Goal: Task Accomplishment & Management: Complete application form

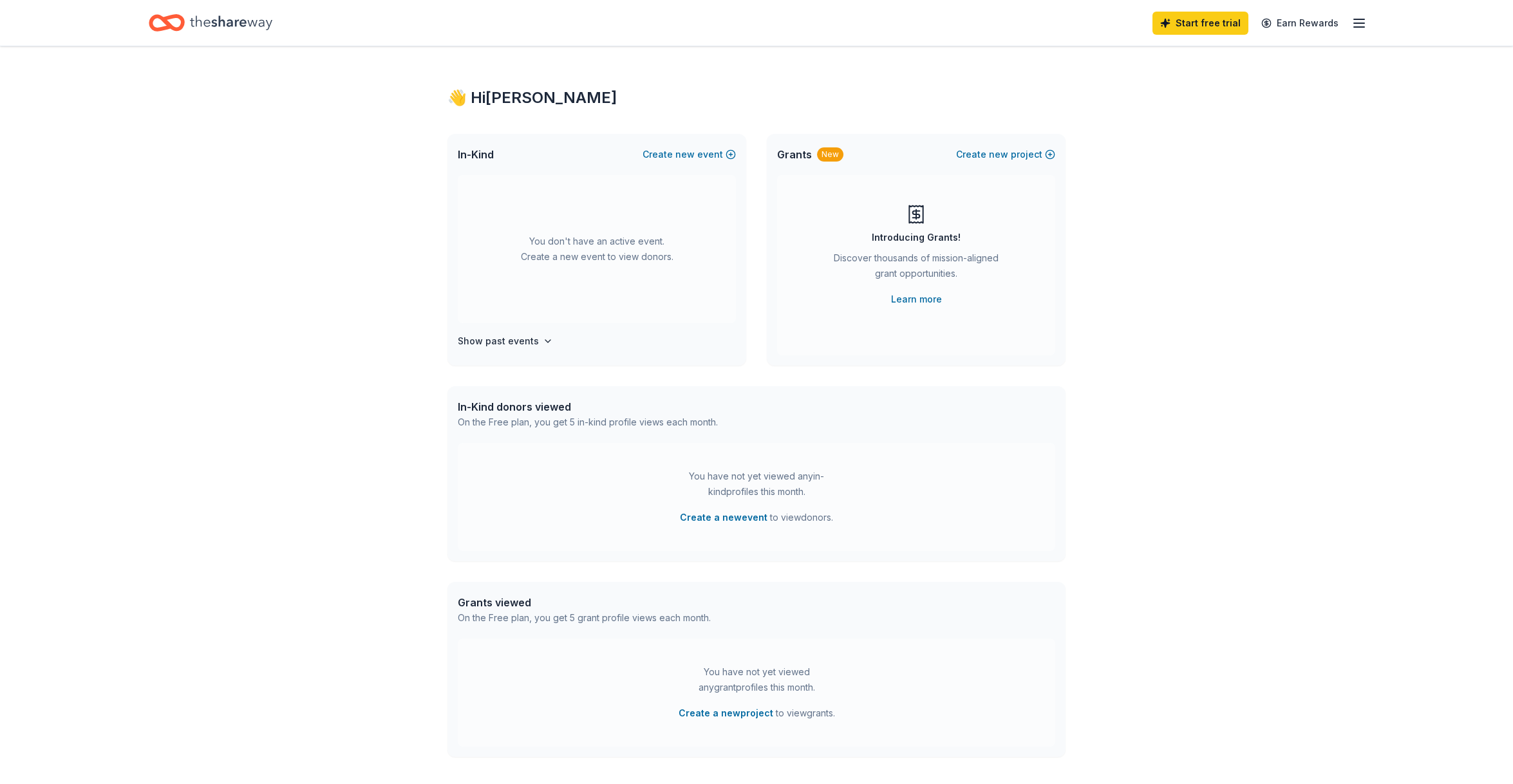
click at [1362, 22] on icon "button" at bounding box center [1359, 23] width 15 height 15
click at [1203, 150] on link "Pricing" at bounding box center [1201, 156] width 33 height 13
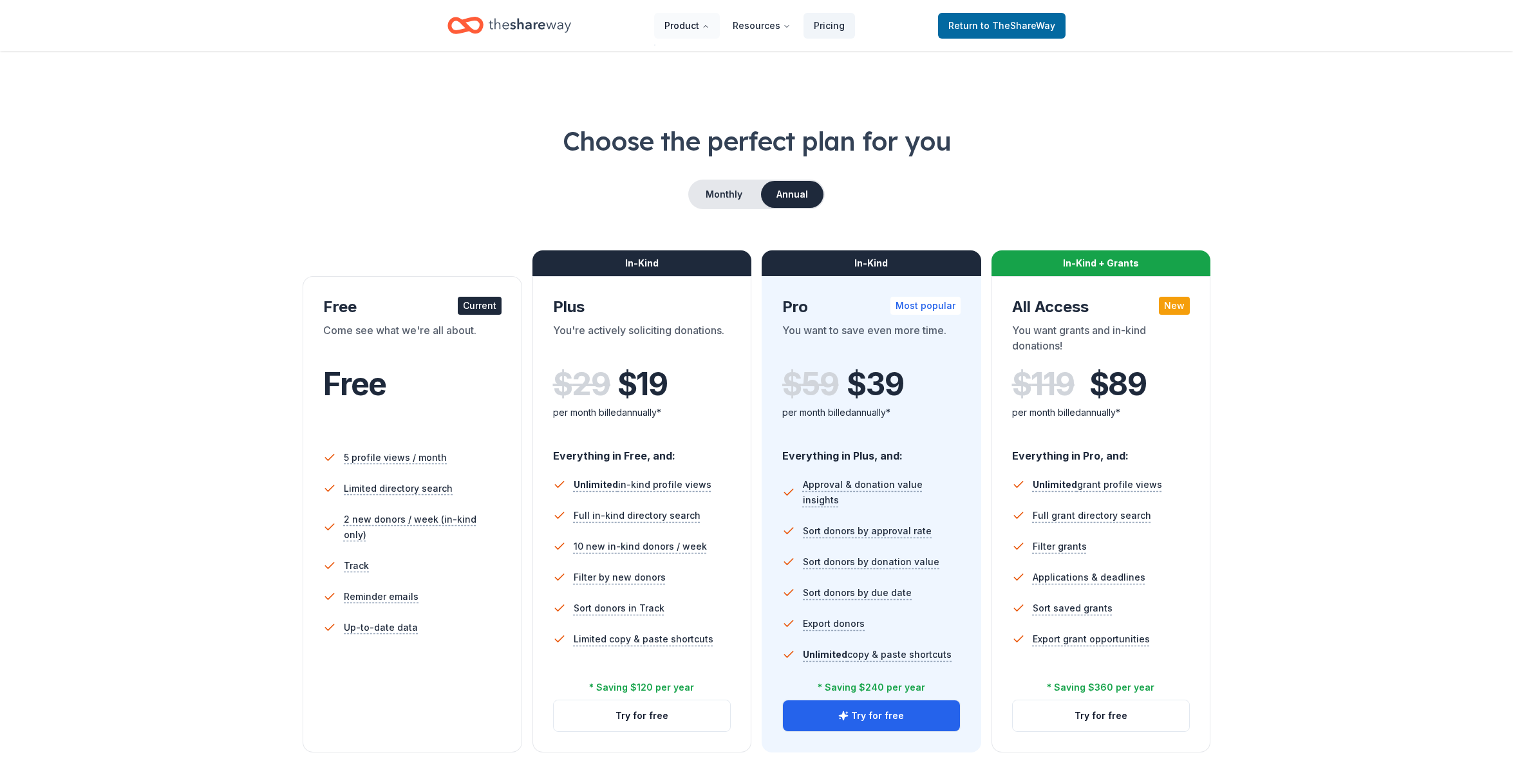
click at [686, 29] on button "Product" at bounding box center [687, 26] width 66 height 26
click at [705, 27] on button "Product" at bounding box center [687, 26] width 66 height 26
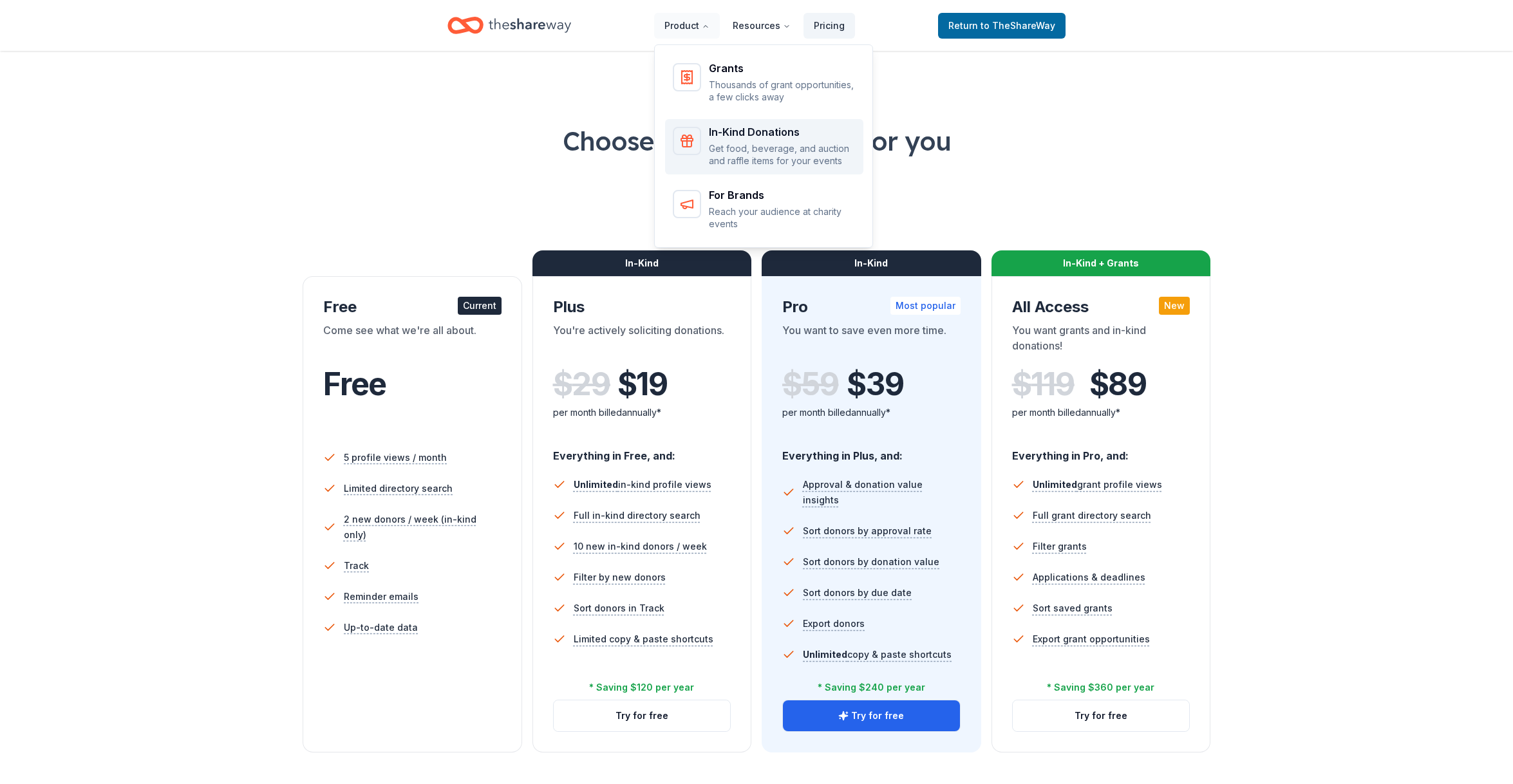
click at [816, 149] on p "Get food, beverage, and auction and raffle items for your events" at bounding box center [782, 155] width 147 height 25
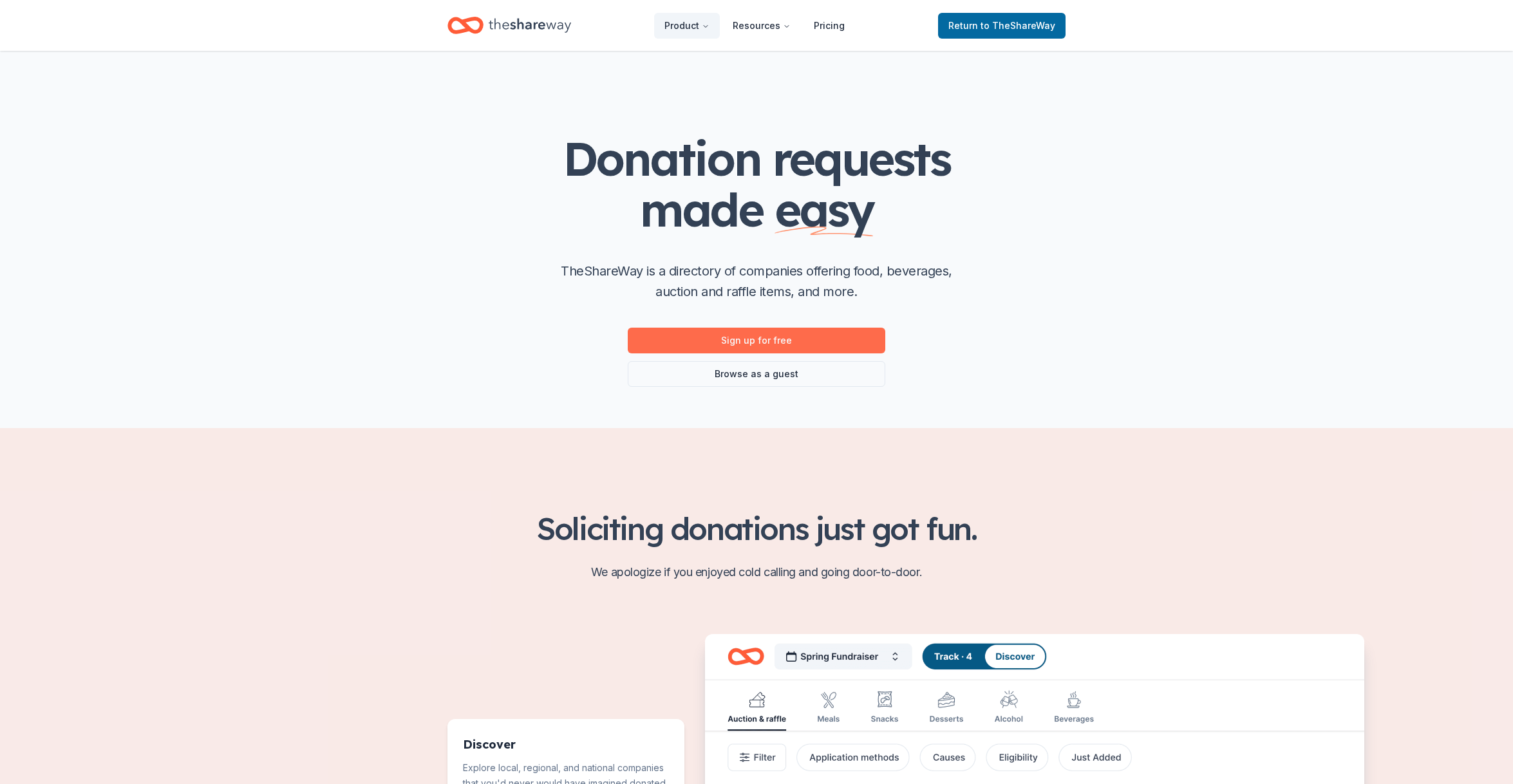
click at [781, 345] on link "Sign up for free" at bounding box center [756, 341] width 258 height 26
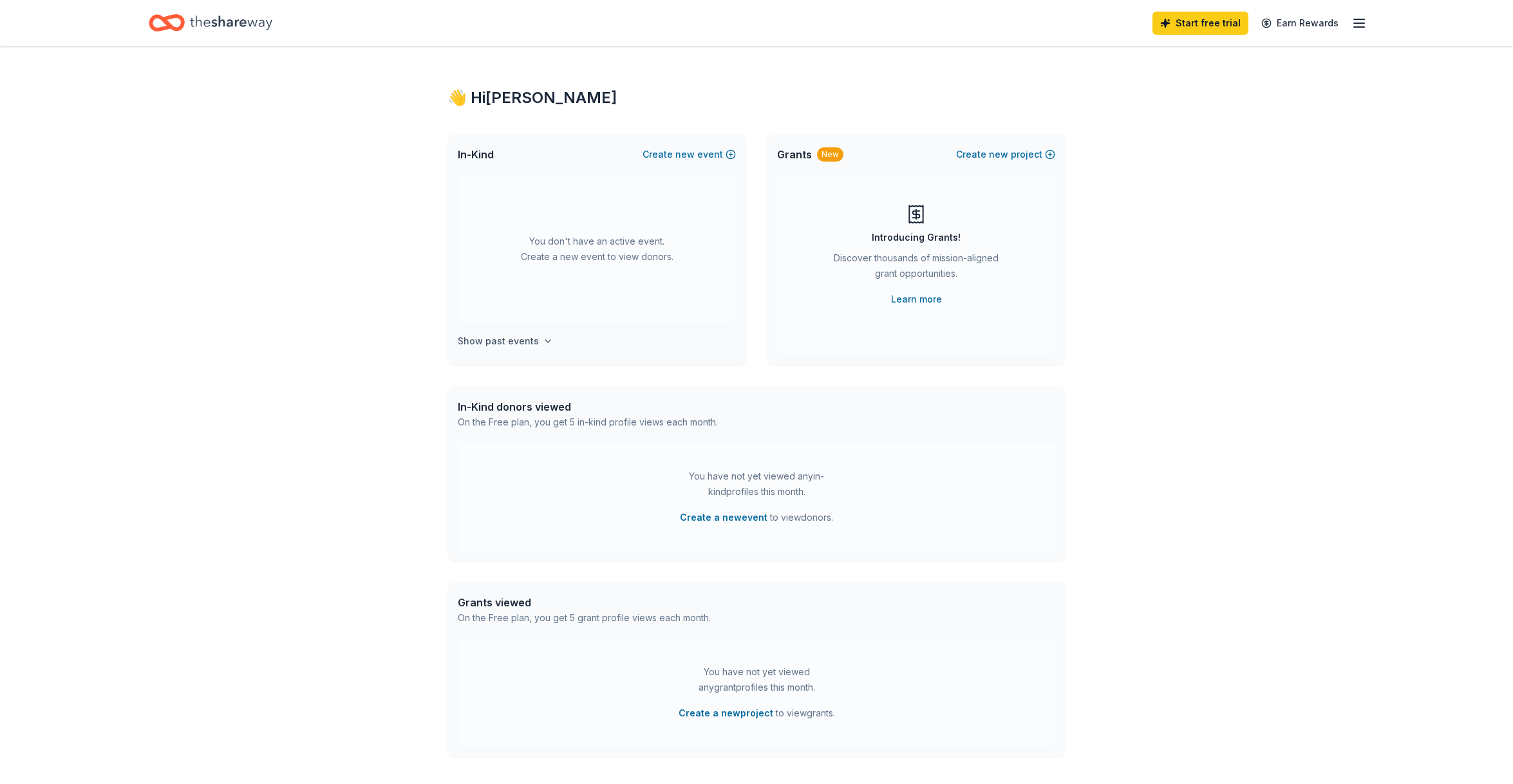
click at [530, 342] on h4 "Show past events" at bounding box center [499, 341] width 81 height 15
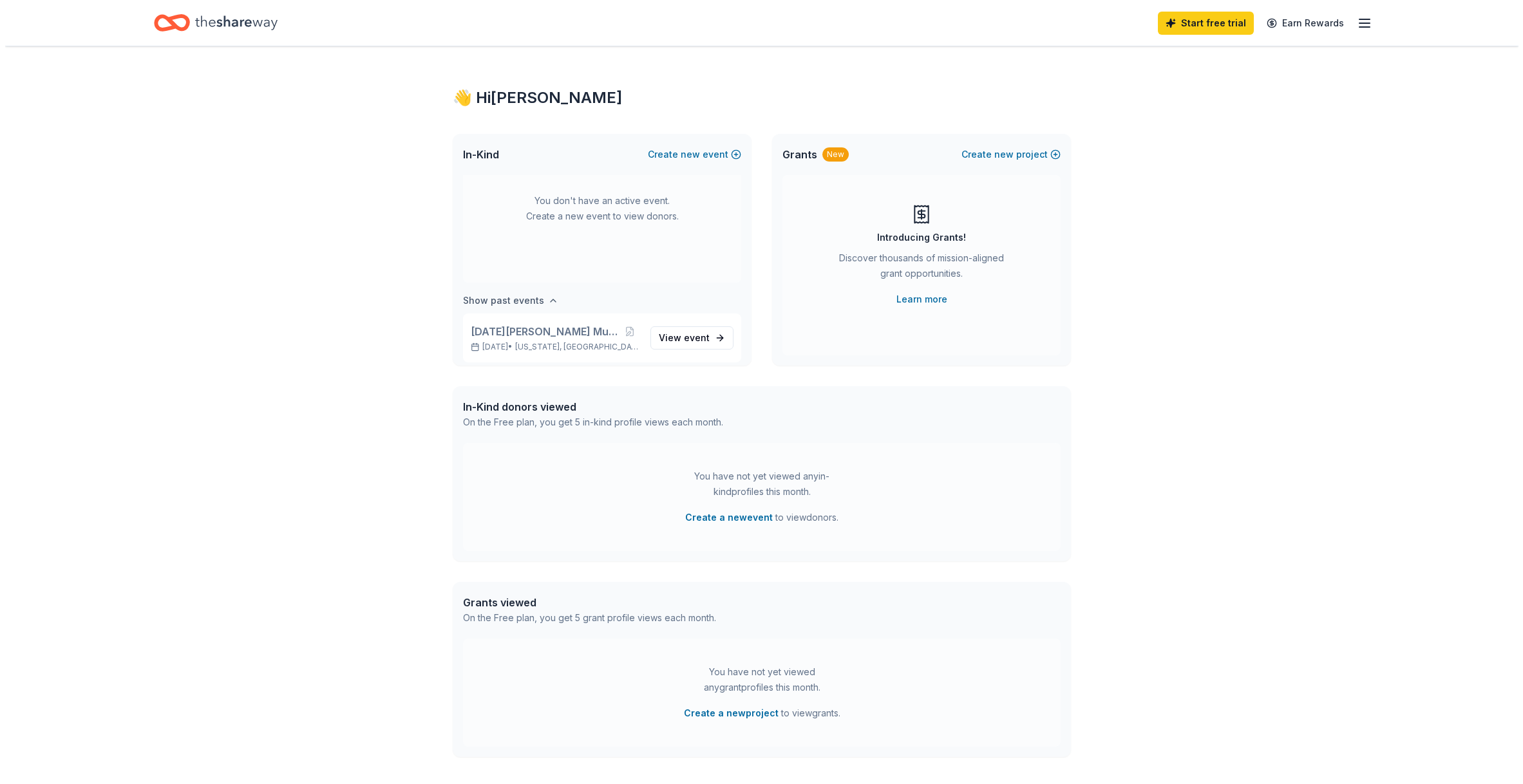
scroll to position [48, 0]
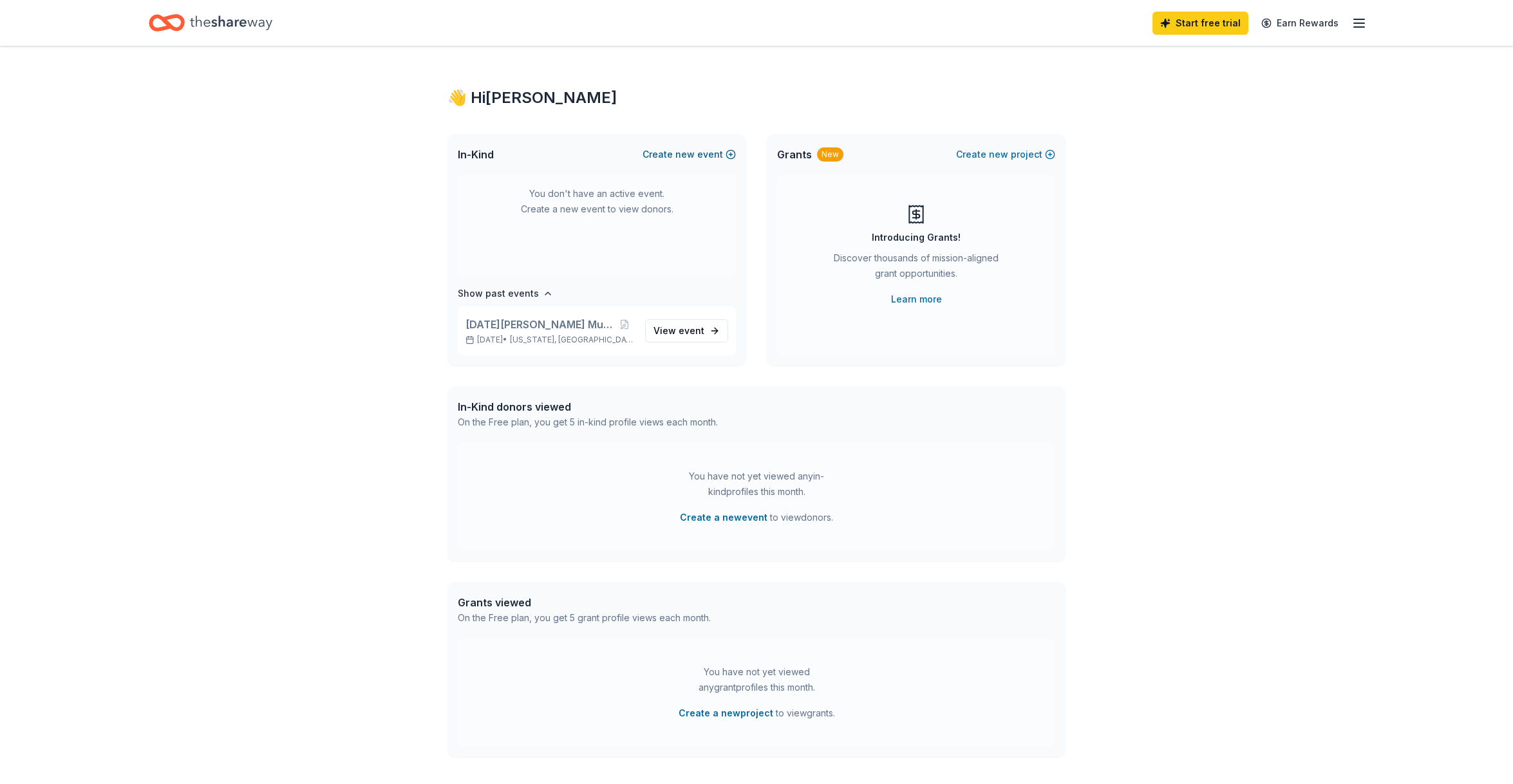
click at [690, 156] on span "new" at bounding box center [685, 154] width 19 height 15
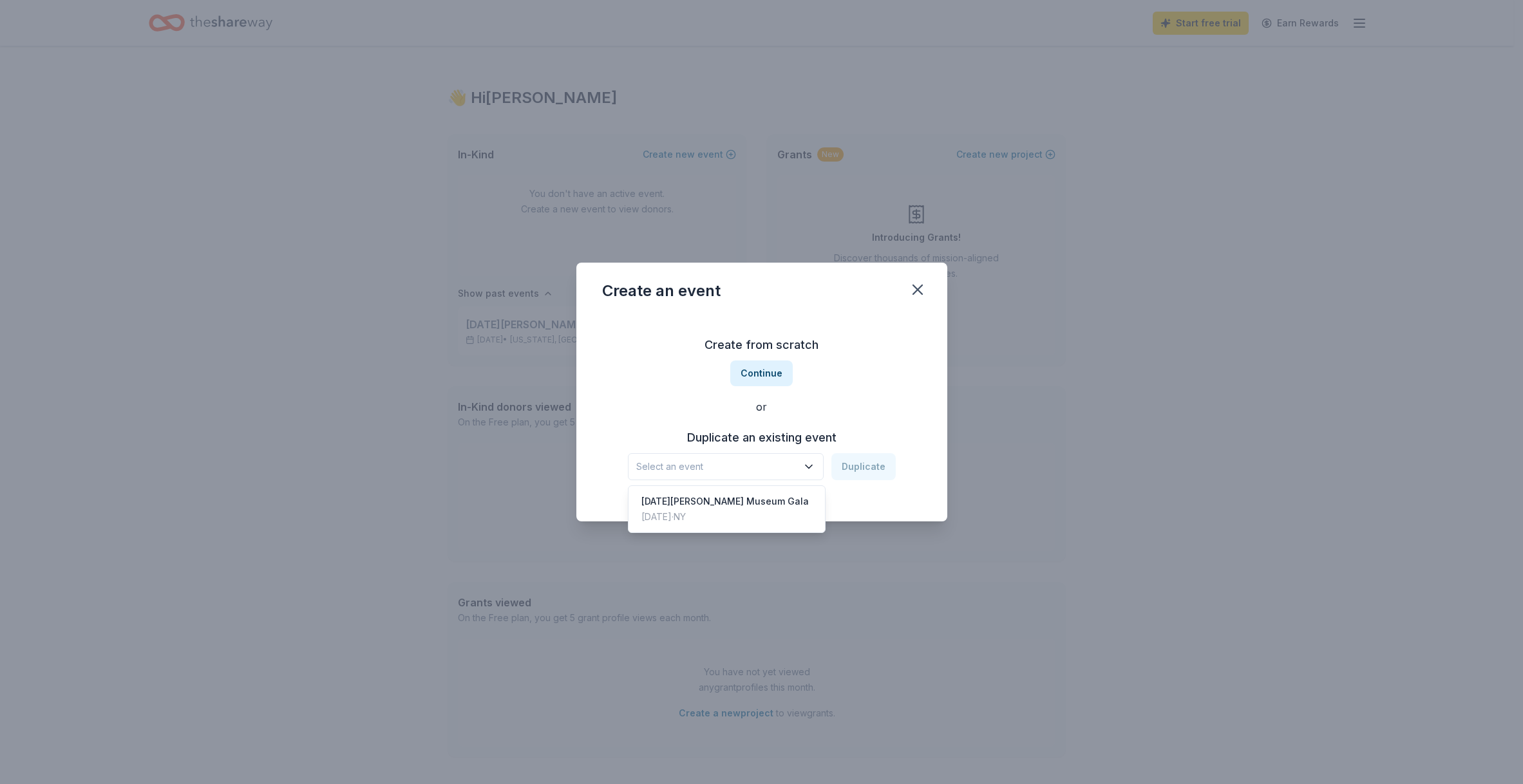
click at [771, 464] on span "Select an event" at bounding box center [717, 466] width 161 height 15
click at [759, 369] on div "Create from scratch Continue or Duplicate an existing event Select an event Dup…" at bounding box center [762, 408] width 320 height 186
click at [767, 375] on button "Continue" at bounding box center [762, 374] width 62 height 26
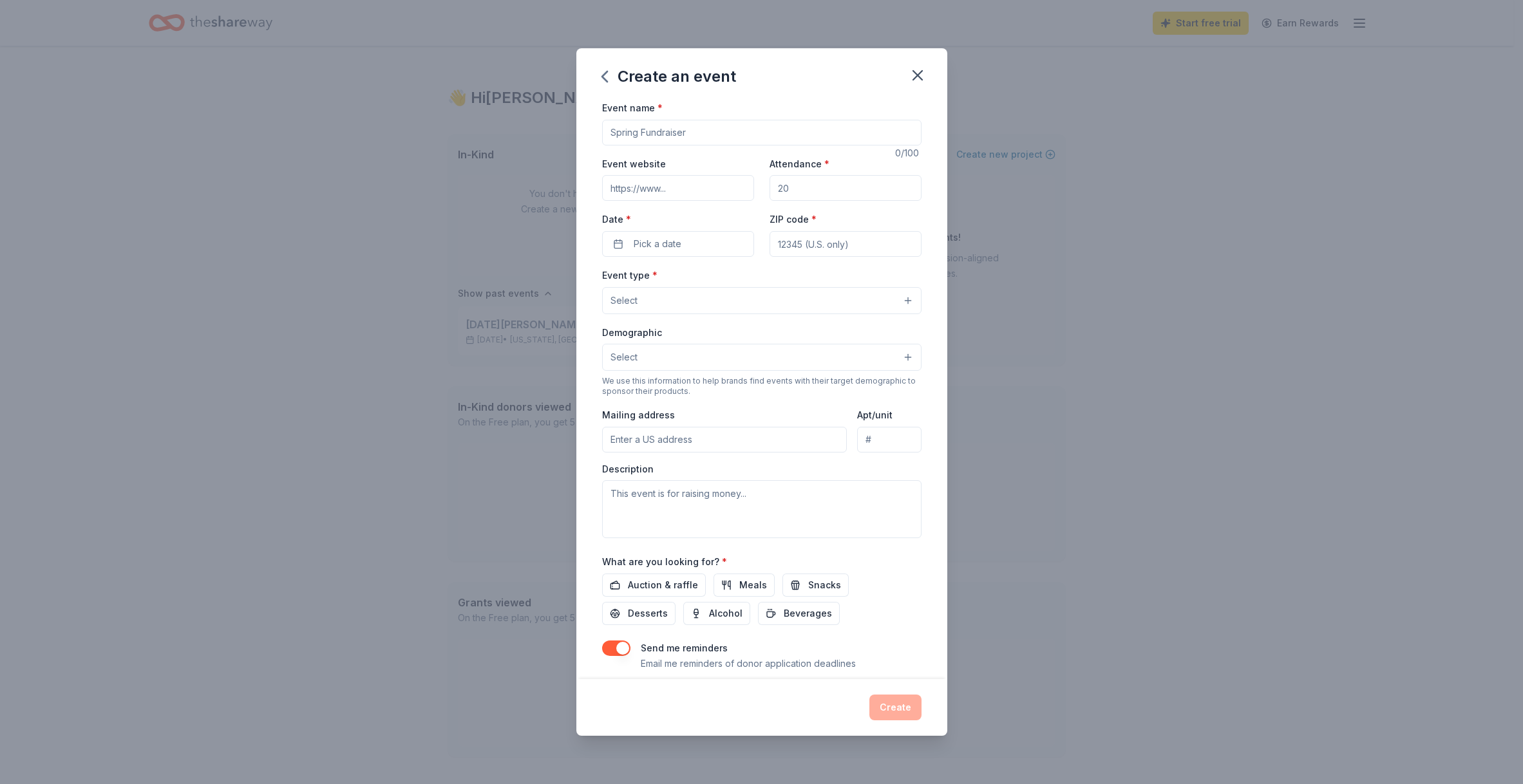
drag, startPoint x: 727, startPoint y: 135, endPoint x: 599, endPoint y: 123, distance: 128.6
click at [601, 123] on div "Event name * 0 /100 Event website Attendance * Date * Pick a date ZIP code * Ev…" at bounding box center [762, 389] width 371 height 579
type input "T"
type input "Noel Shoe Museum Shoe Ball"
click at [662, 186] on input "Event website" at bounding box center [678, 188] width 152 height 26
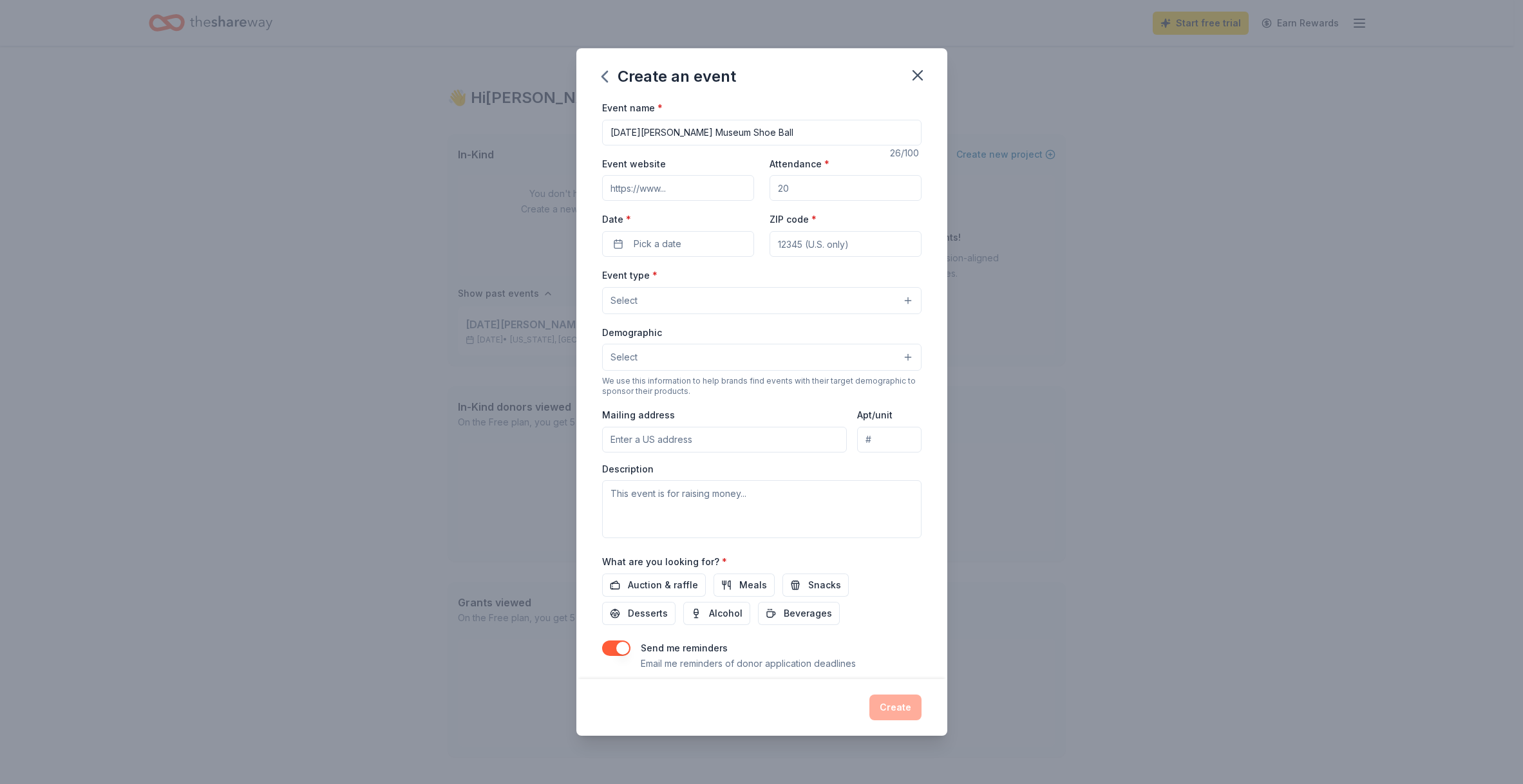
click at [623, 186] on input "Event website" at bounding box center [678, 188] width 152 height 26
paste input "https://us.givergy.com/nsmshoeball2025/?controller=home"
type input "https://us.givergy.com/nsmshoeball2025/?controller=home"
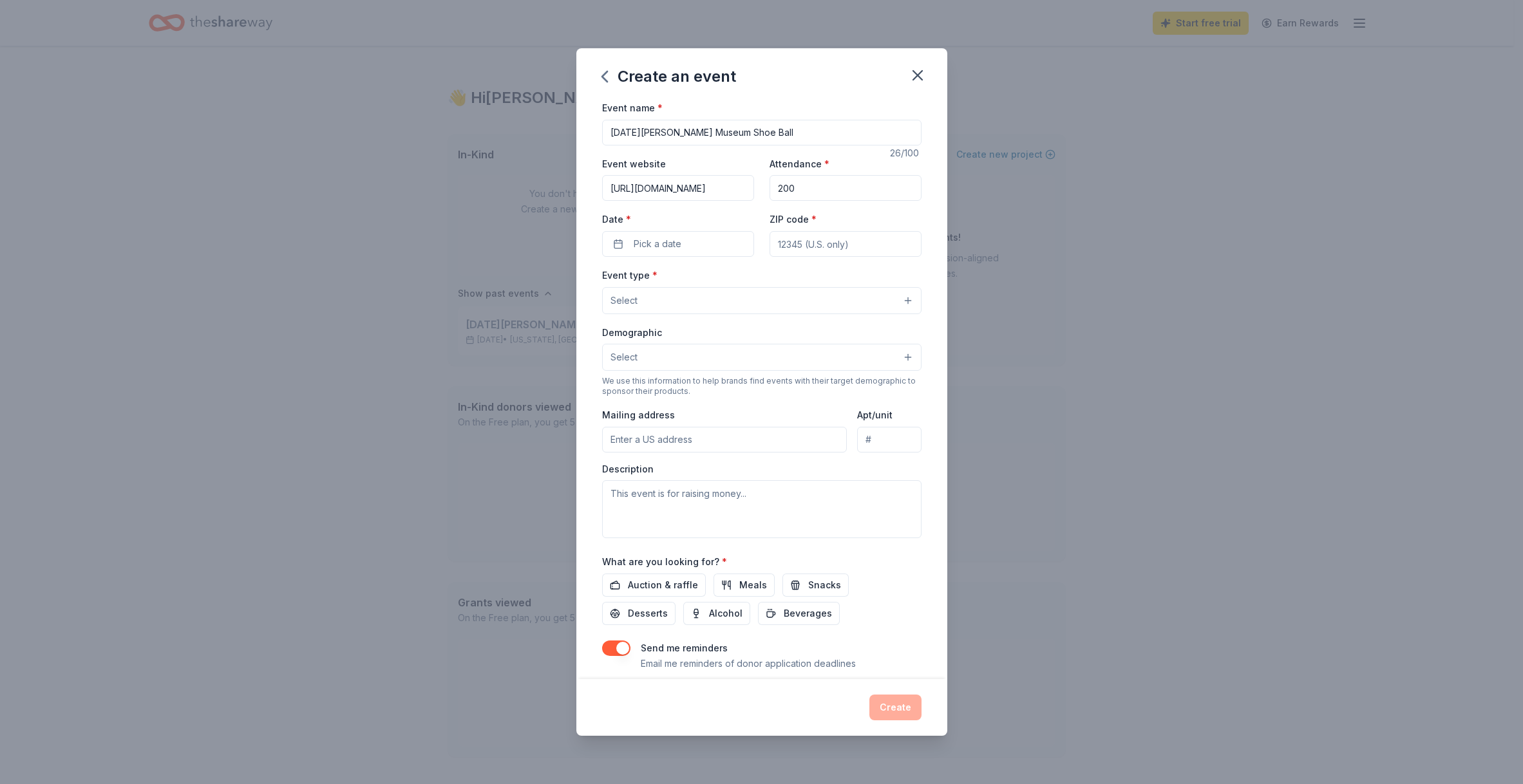
type input "200"
click at [688, 237] on button "Pick a date" at bounding box center [678, 244] width 152 height 26
click at [699, 416] on button "23" at bounding box center [698, 411] width 24 height 24
click at [844, 244] on input "ZIP code *" at bounding box center [845, 244] width 152 height 26
type input "10022"
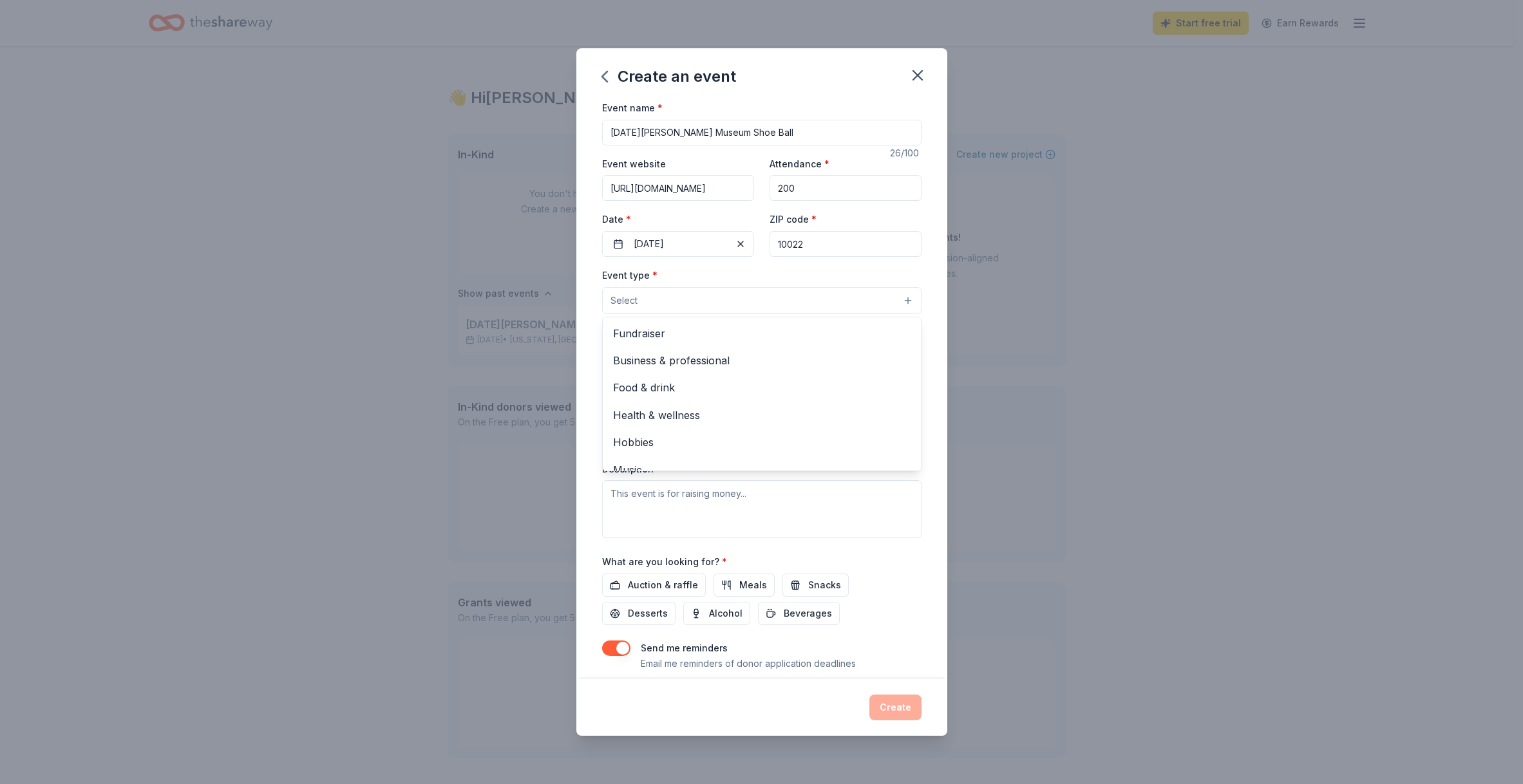
click at [856, 302] on button "Select" at bounding box center [762, 300] width 320 height 27
click at [706, 333] on span "Fundraiser" at bounding box center [762, 333] width 298 height 17
click at [589, 302] on div "Event name * Noel Shoe Museum Shoe Ball 26 /100 Event website https://us.giverg…" at bounding box center [762, 389] width 371 height 579
click at [733, 359] on button "Select" at bounding box center [762, 358] width 320 height 27
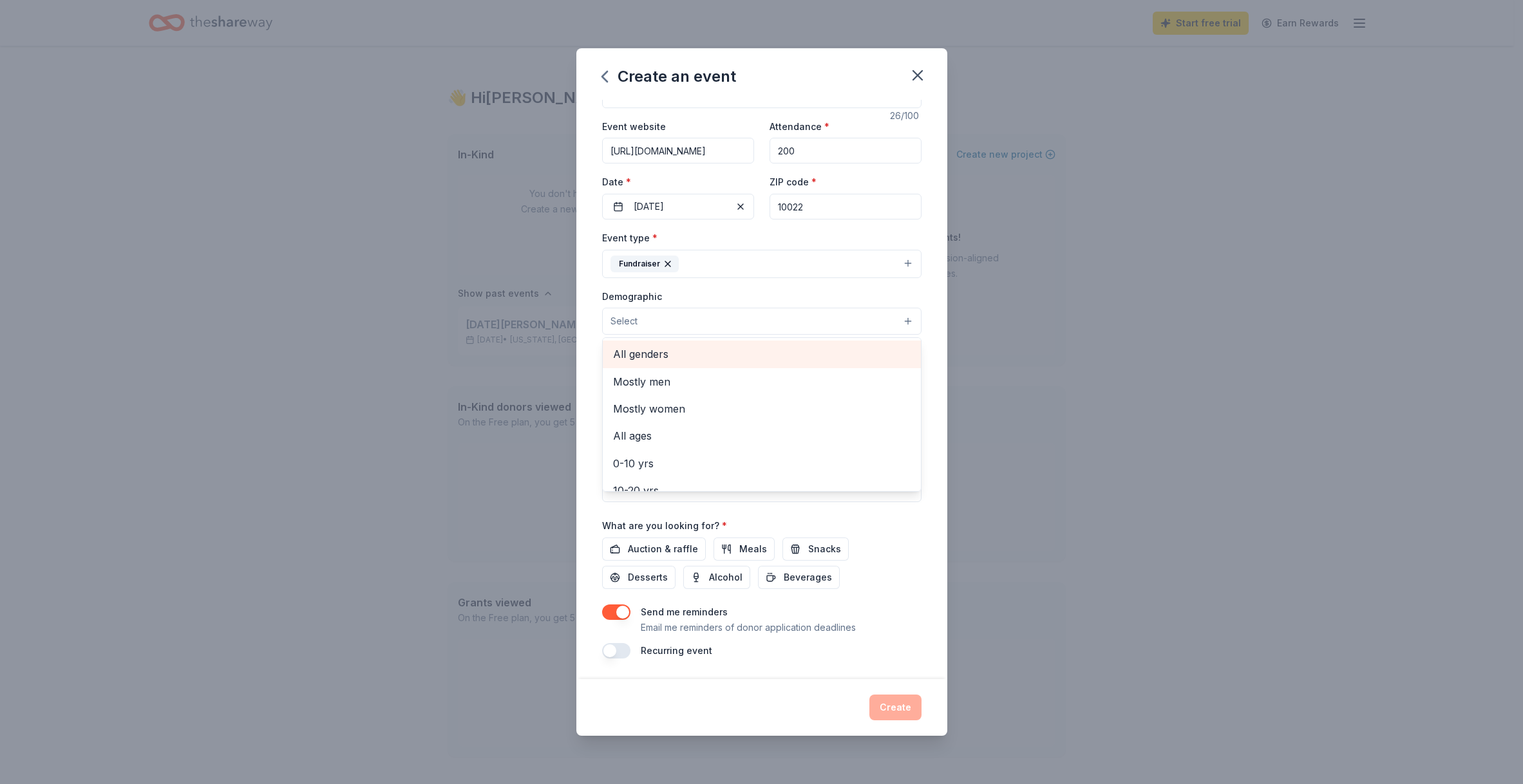
click at [653, 358] on span "All genders" at bounding box center [762, 353] width 298 height 17
click at [660, 409] on span "30-40 yrs" at bounding box center [762, 407] width 298 height 17
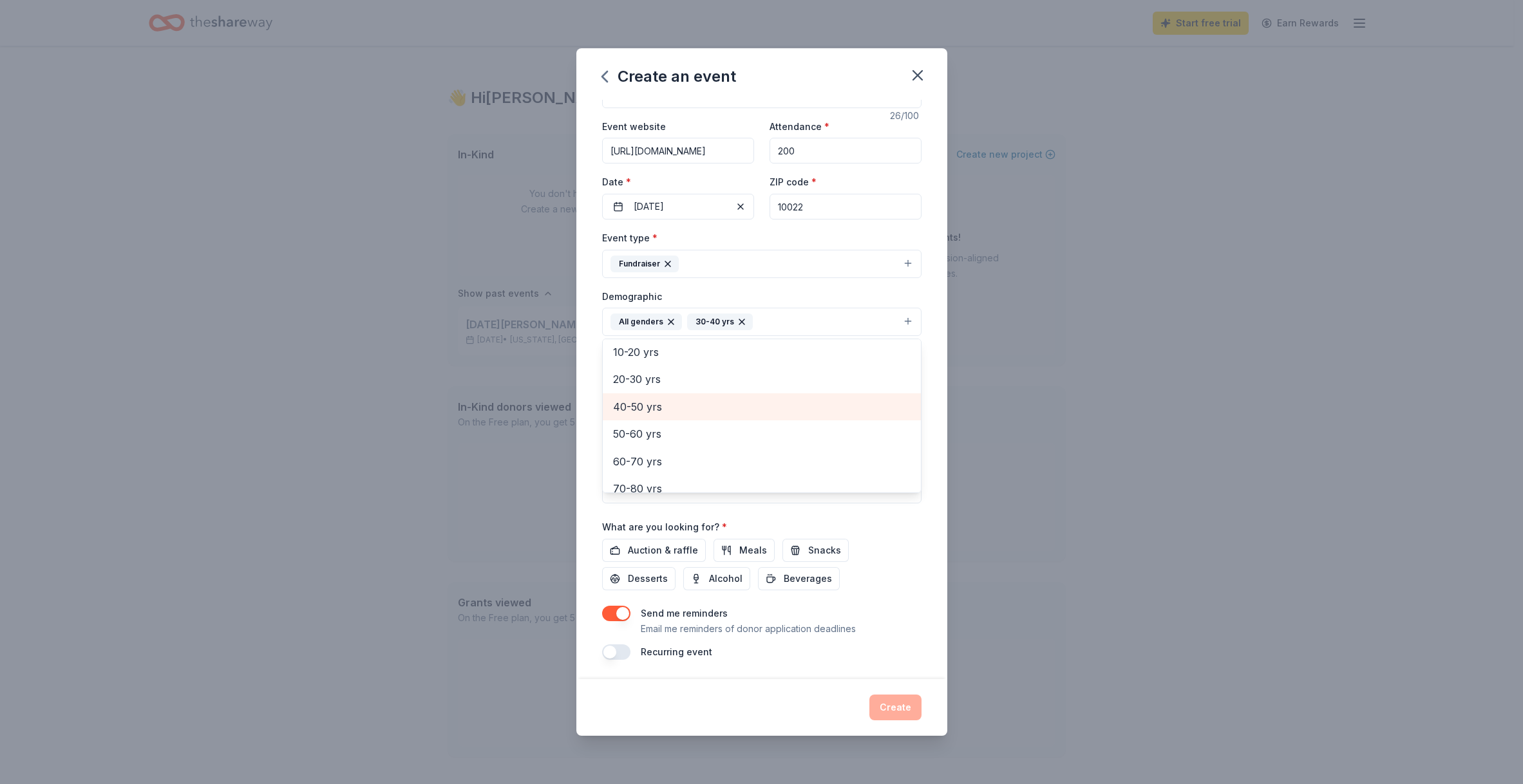
click at [660, 409] on span "40-50 yrs" at bounding box center [762, 407] width 298 height 17
click at [660, 409] on span "50-60 yrs" at bounding box center [762, 407] width 298 height 17
click at [655, 431] on span "60-70 yrs" at bounding box center [762, 422] width 298 height 17
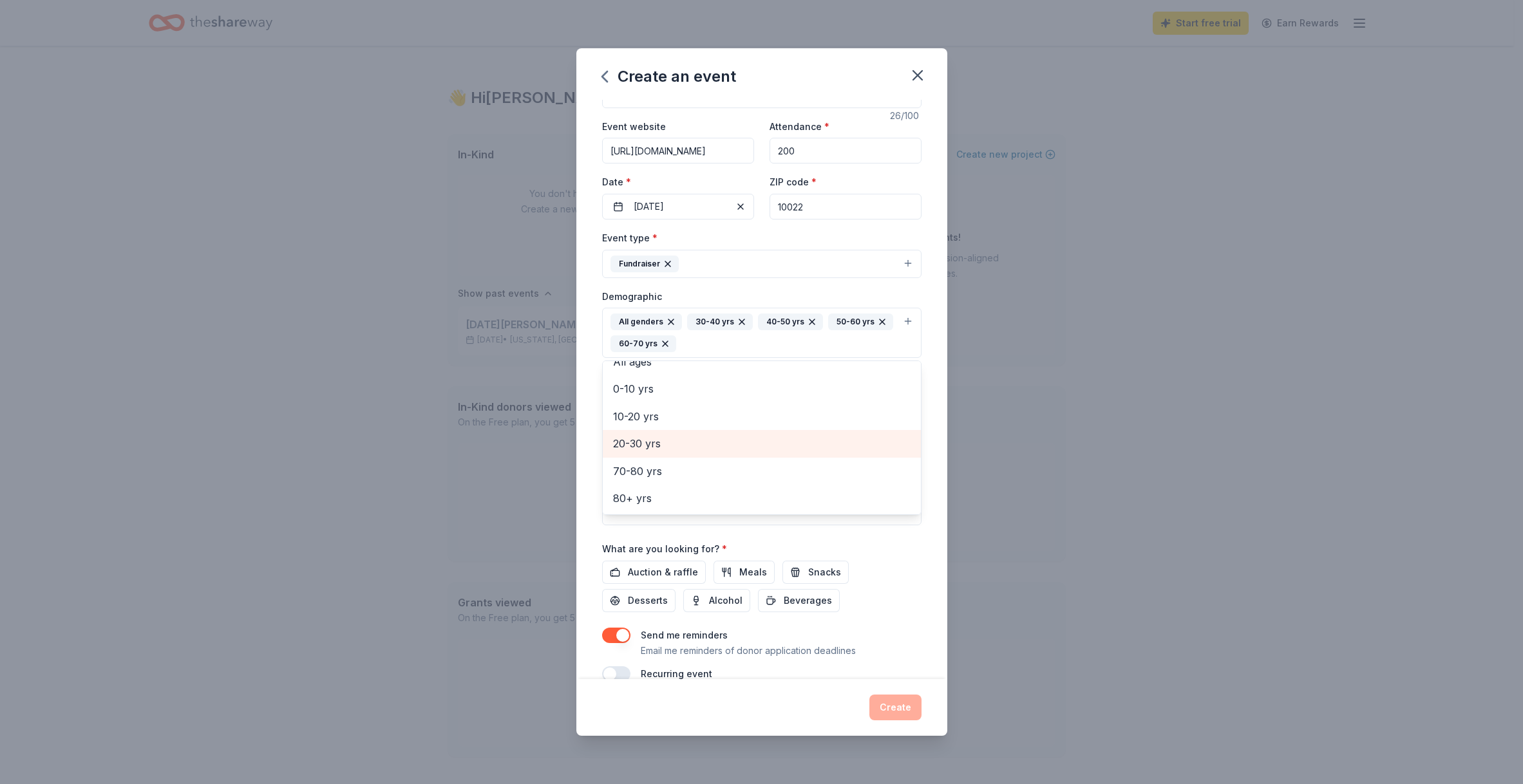
scroll to position [71, 0]
click at [654, 476] on span "70-80 yrs" at bounding box center [762, 471] width 298 height 17
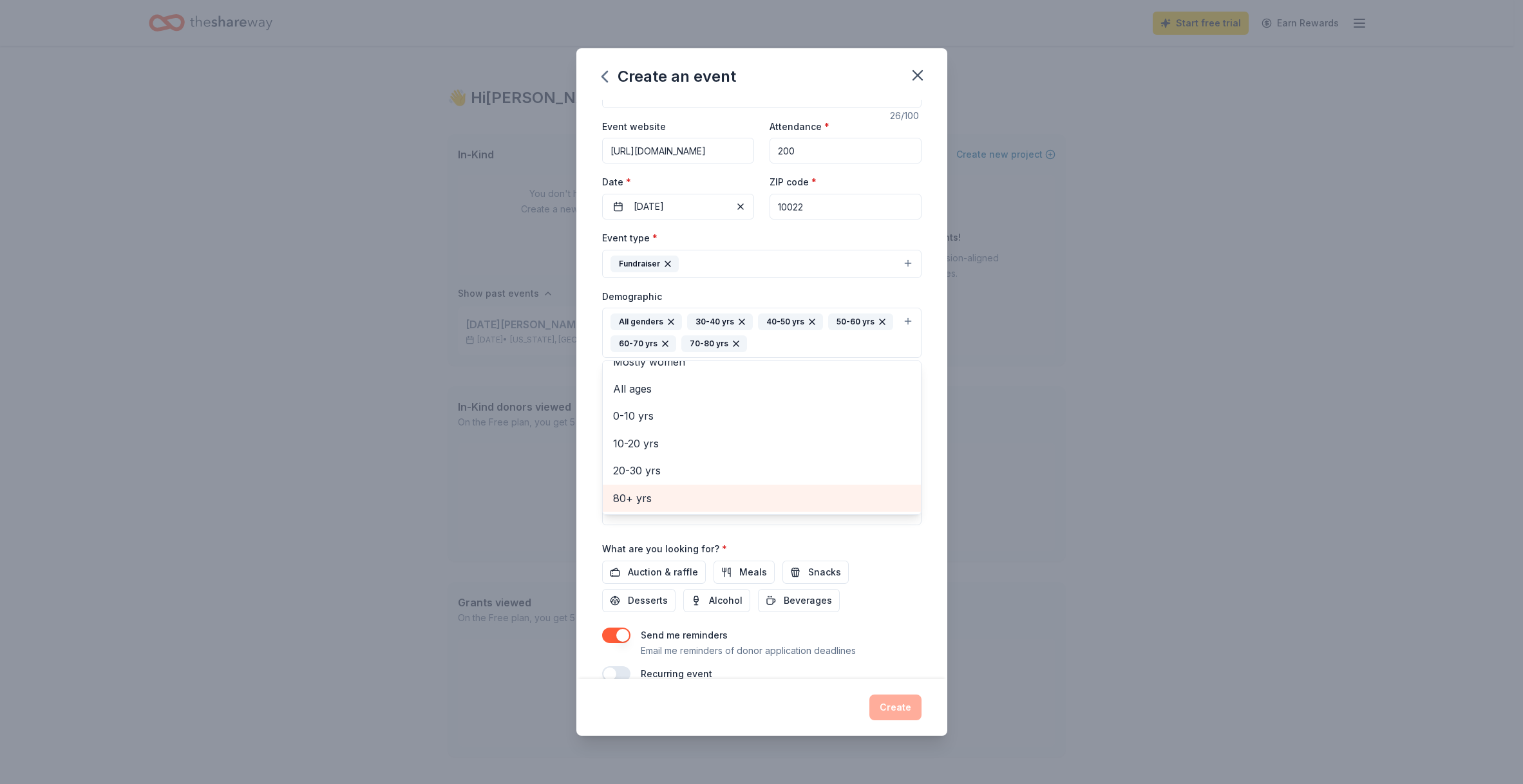
click at [637, 502] on span "80+ yrs" at bounding box center [762, 498] width 298 height 17
click at [593, 457] on div "Event name * Noel Shoe Museum Shoe Ball 26 /100 Event website https://us.giverg…" at bounding box center [762, 389] width 371 height 579
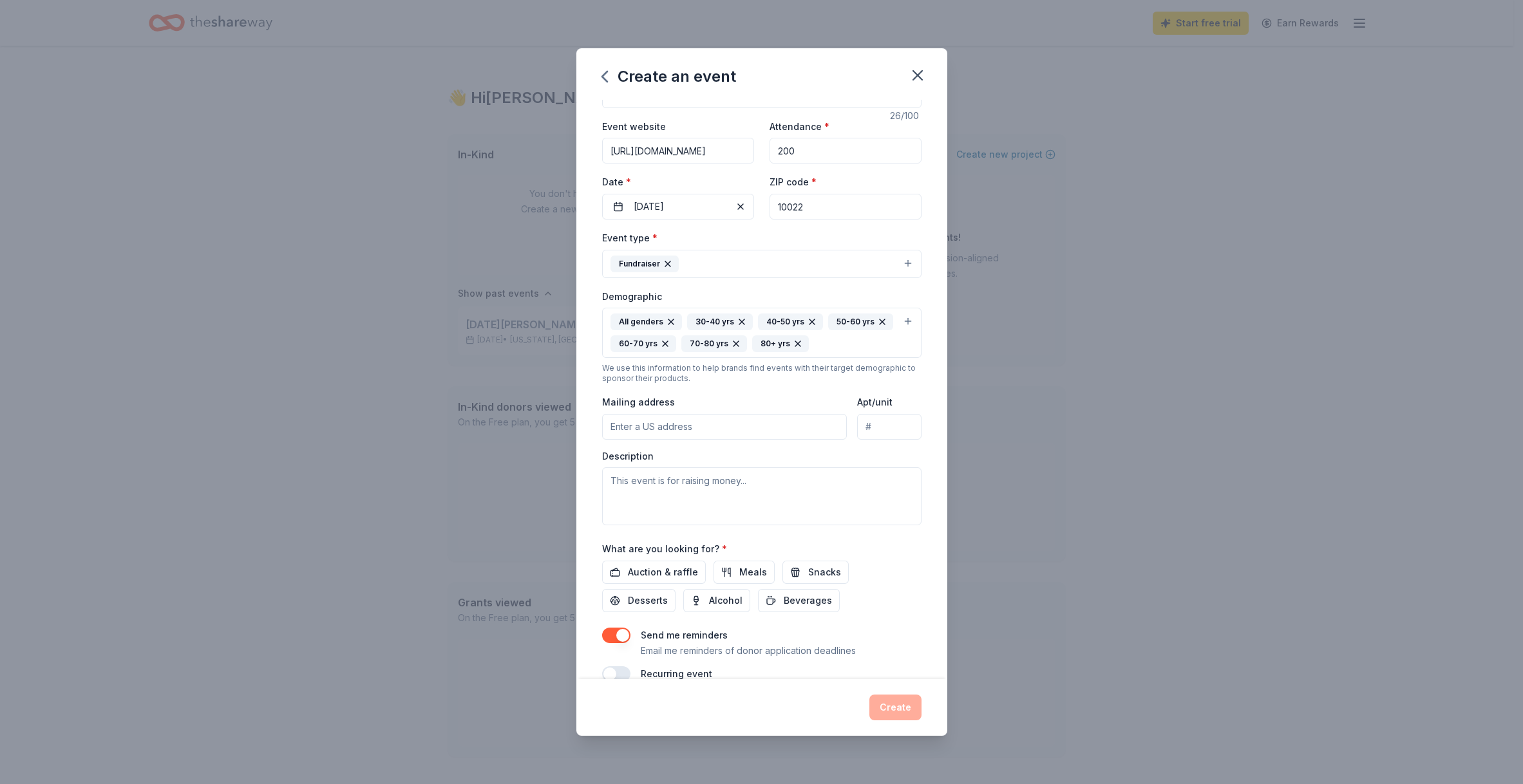
click at [754, 429] on input "Mailing address" at bounding box center [725, 427] width 246 height 26
click at [793, 424] on input "158 East 64th Street" at bounding box center [725, 428] width 246 height 26
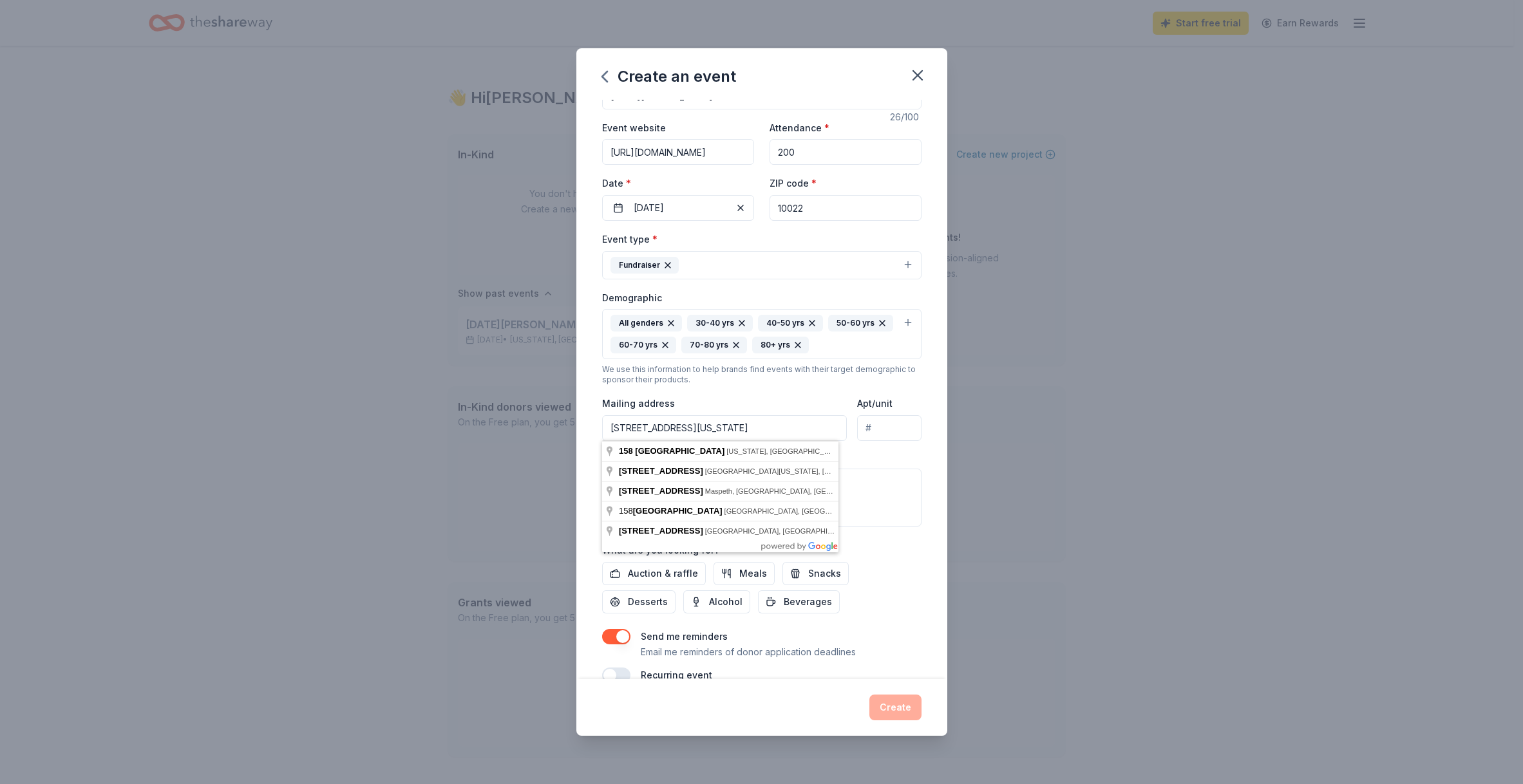
type input "158 East 64th Street, New York, NY, 10065"
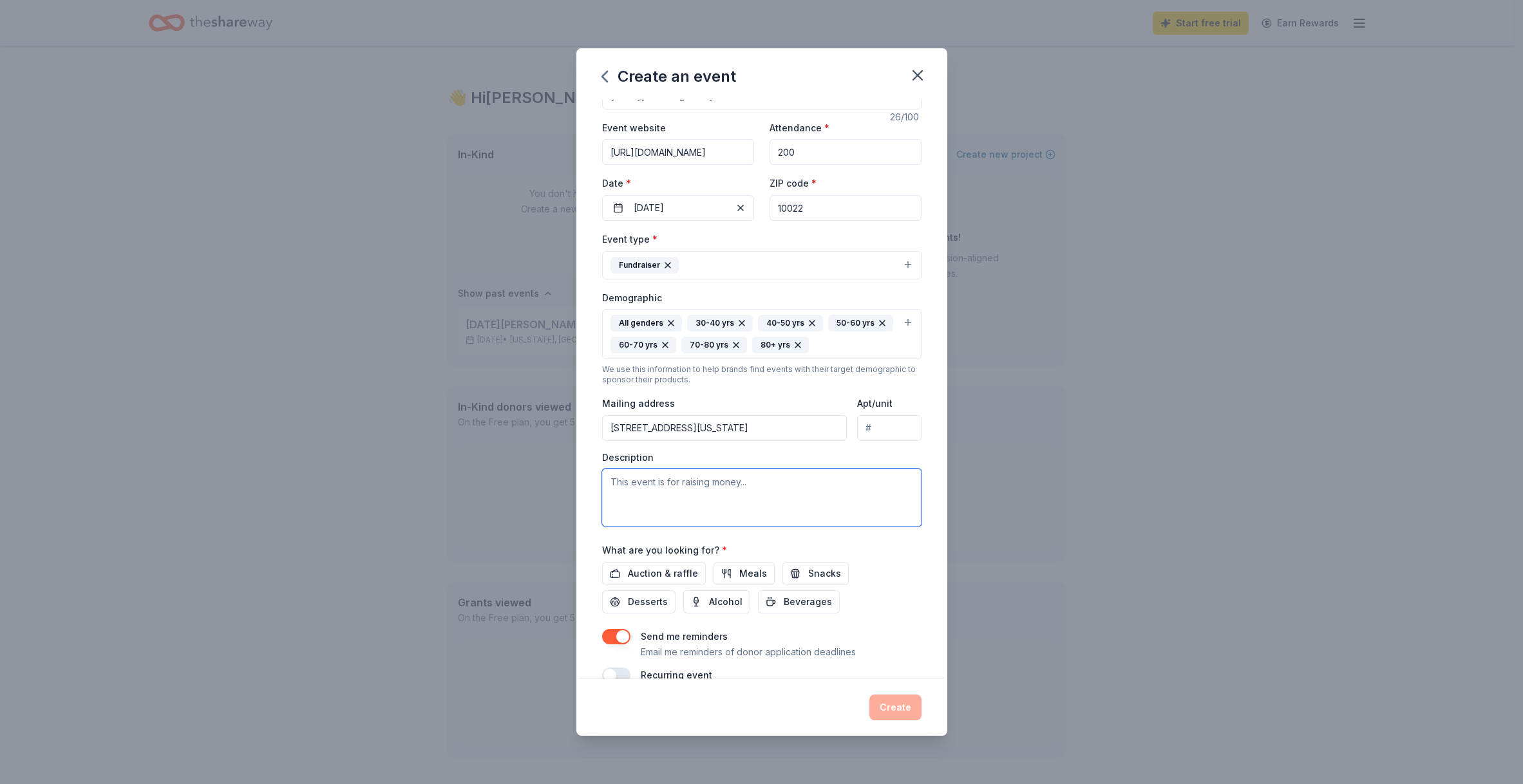
click at [660, 491] on textarea at bounding box center [762, 497] width 320 height 58
click at [753, 482] on textarea "This is our annual fundraising galla supporting" at bounding box center [762, 498] width 320 height 58
click at [839, 484] on textarea "This is our annual fundraising gala supporting" at bounding box center [762, 498] width 320 height 58
paste textarea "support our expanding educational initiatives and global exhibitions"
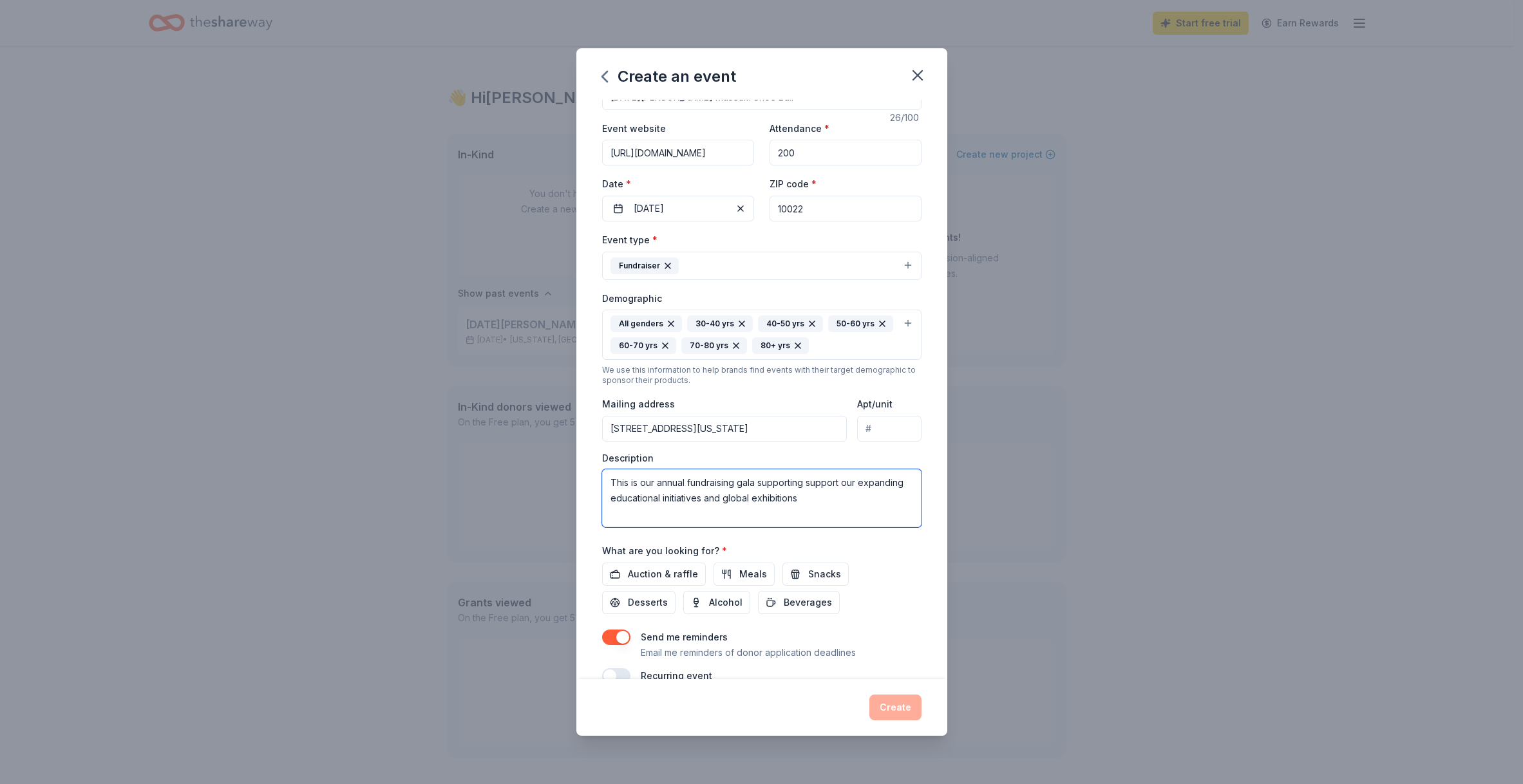
click at [867, 478] on textarea "This is our annual fundraising gala supporting support our expanding educationa…" at bounding box center [762, 498] width 320 height 58
click at [845, 480] on textarea "This is our annual fundraising gala supporting support our expanding educationa…" at bounding box center [762, 498] width 320 height 58
click at [866, 499] on textarea "This is our annual fundraising gala supporting our expanding educational initia…" at bounding box center [762, 499] width 320 height 58
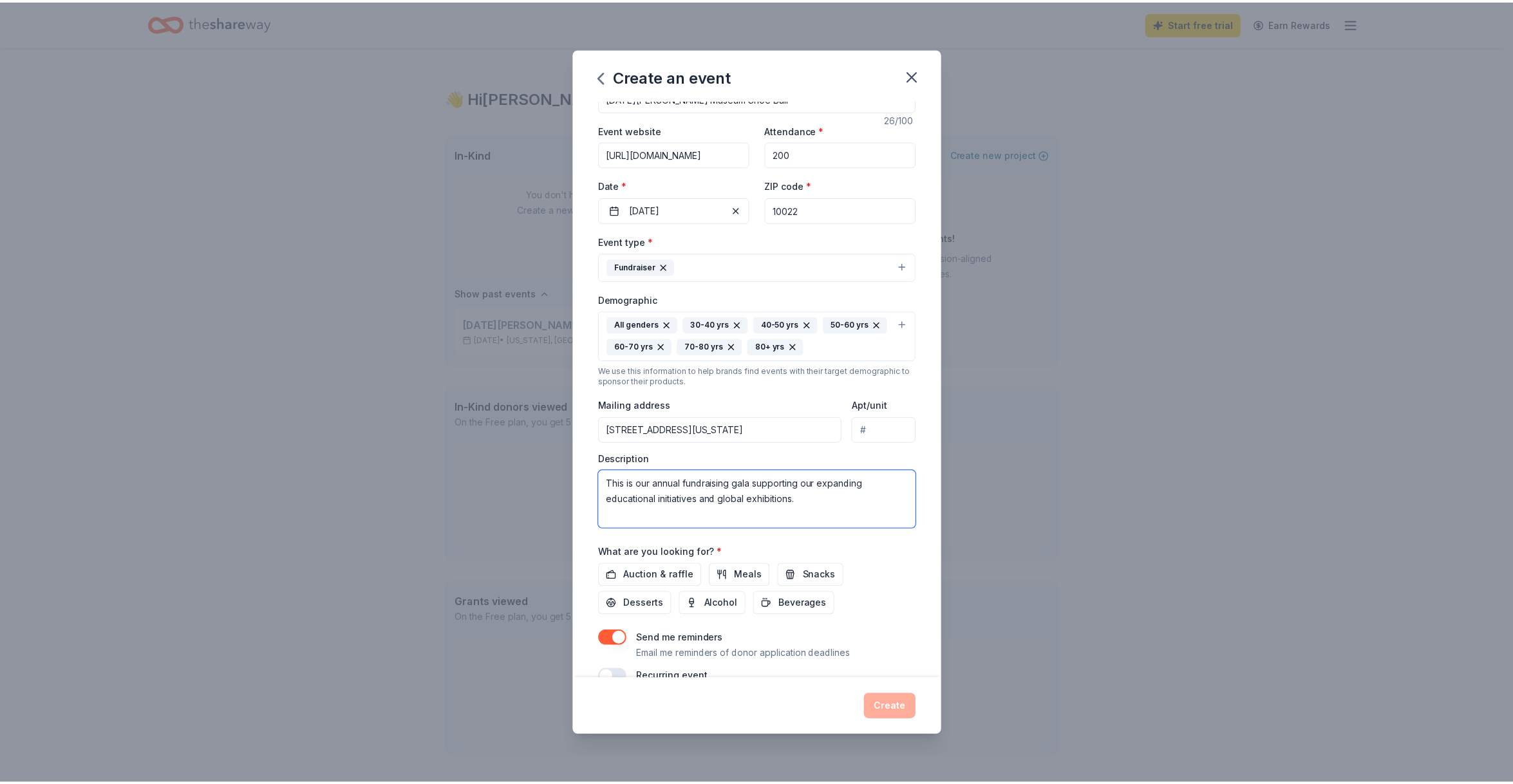
scroll to position [61, 0]
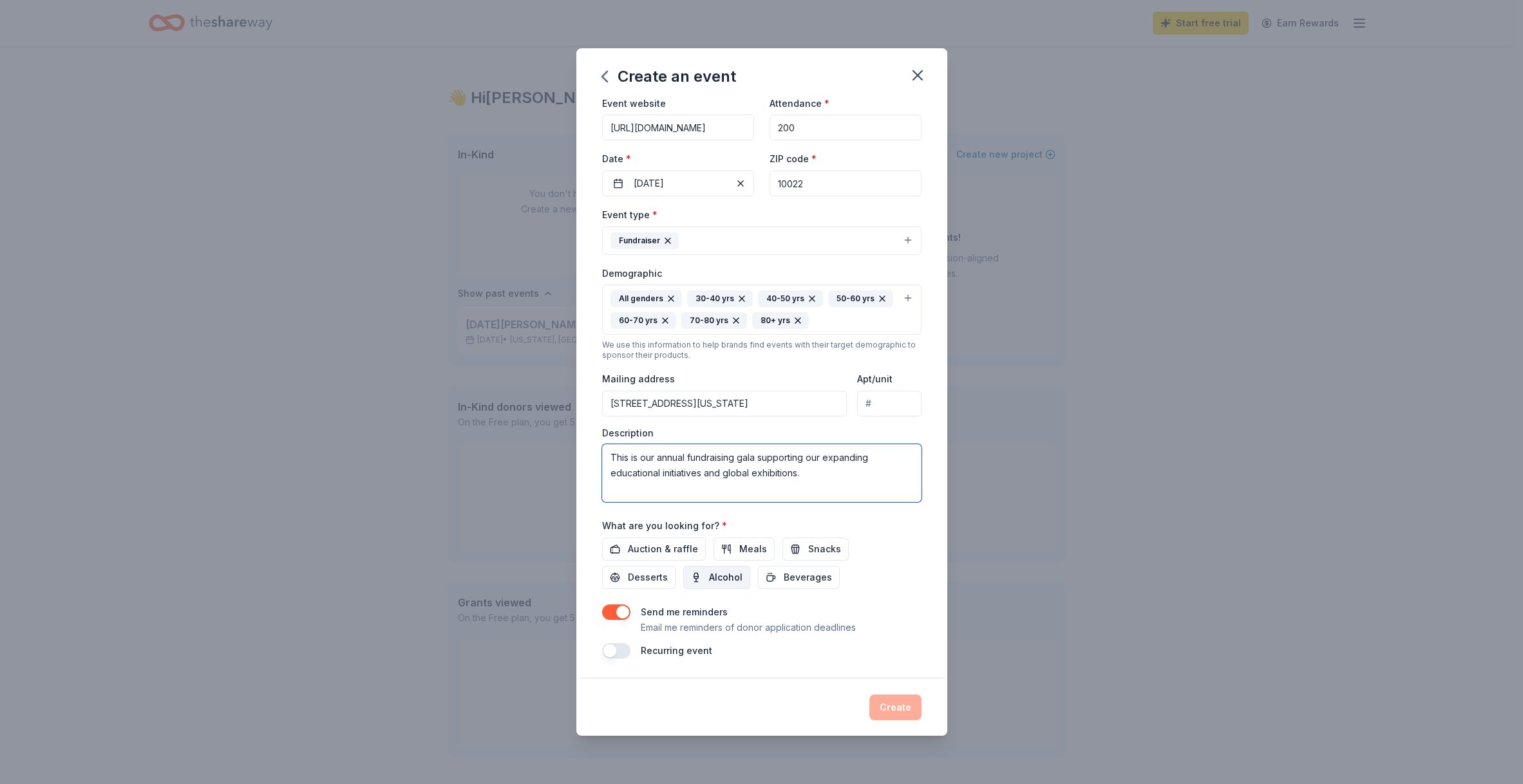
type textarea "This is our annual fundraising gala supporting our expanding educational initia…"
click at [723, 583] on span "Alcohol" at bounding box center [725, 577] width 33 height 15
click at [674, 551] on span "Auction & raffle" at bounding box center [663, 549] width 71 height 15
click at [896, 708] on button "Create" at bounding box center [895, 708] width 52 height 26
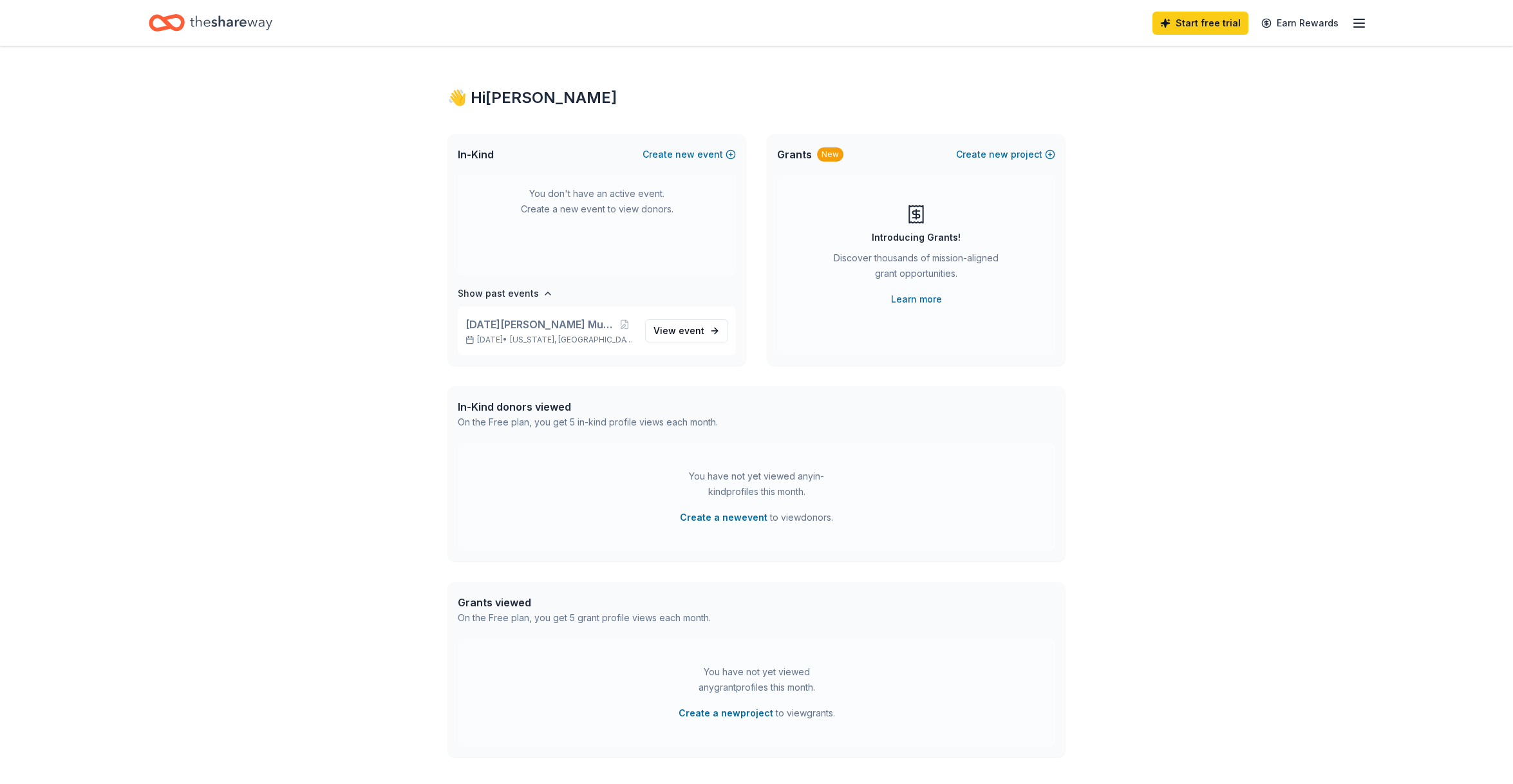
scroll to position [0, 0]
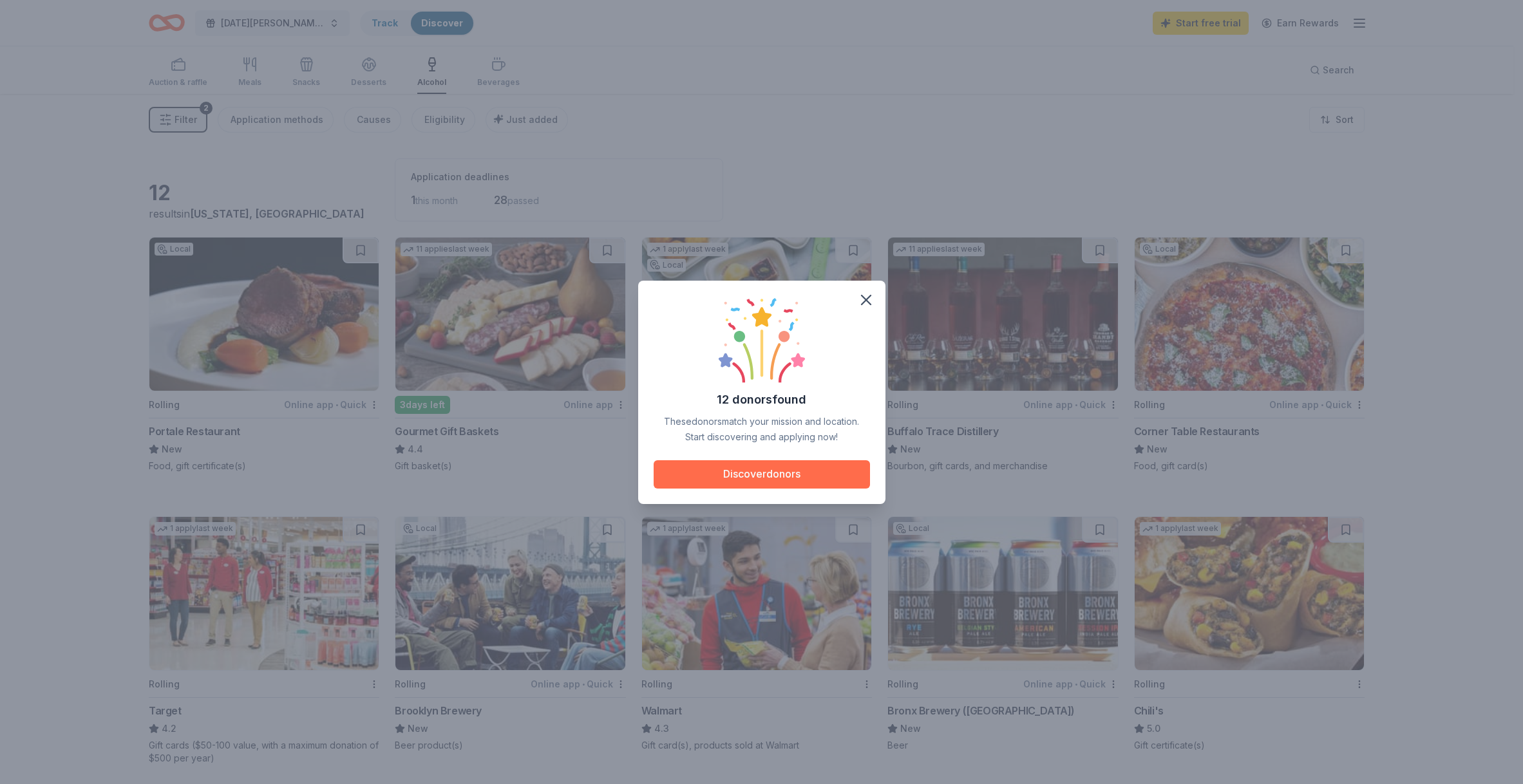
click at [793, 475] on button "Discover donors" at bounding box center [762, 474] width 217 height 28
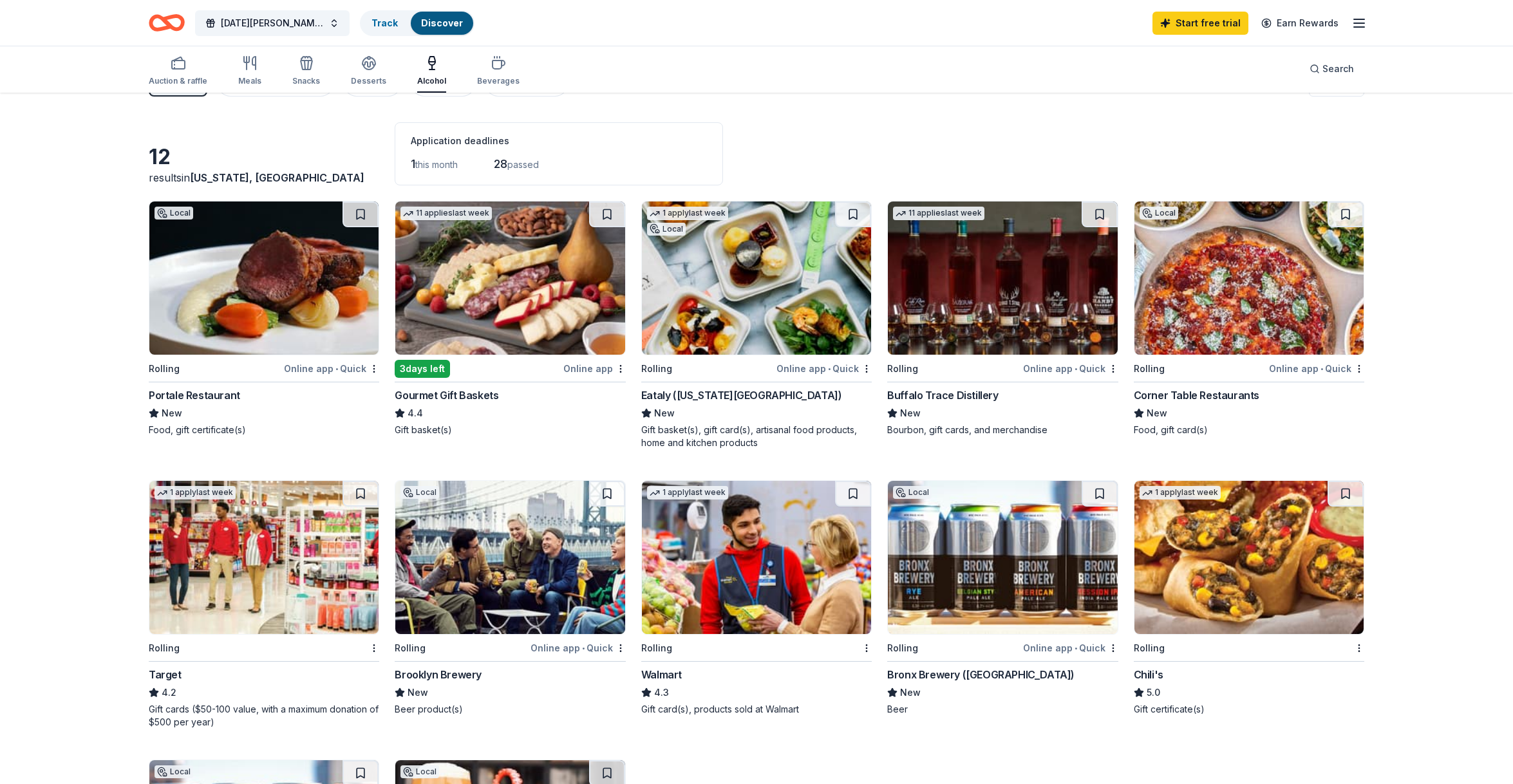
scroll to position [17, 0]
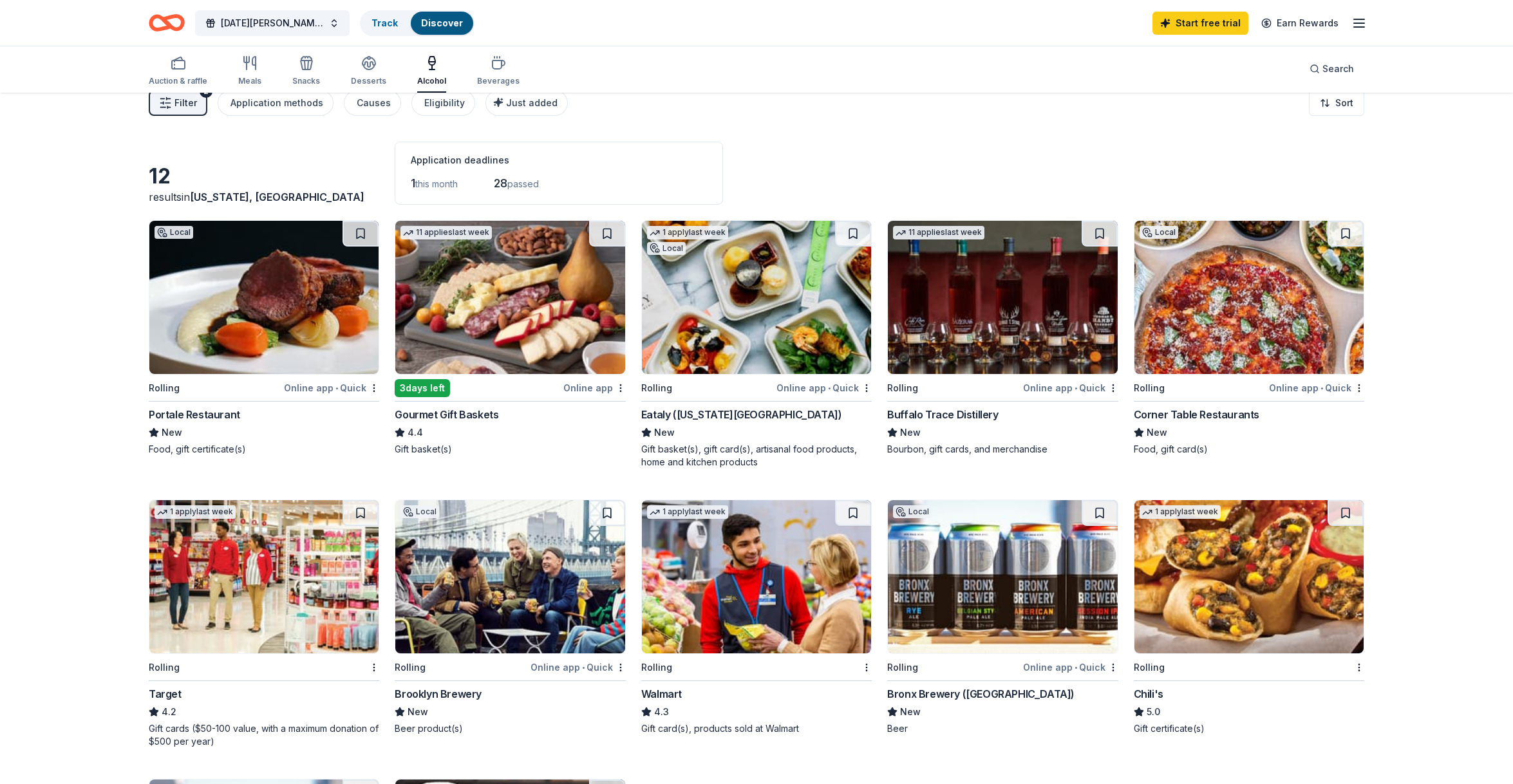
click at [1025, 296] on img at bounding box center [1002, 297] width 229 height 153
